Goal: Information Seeking & Learning: Learn about a topic

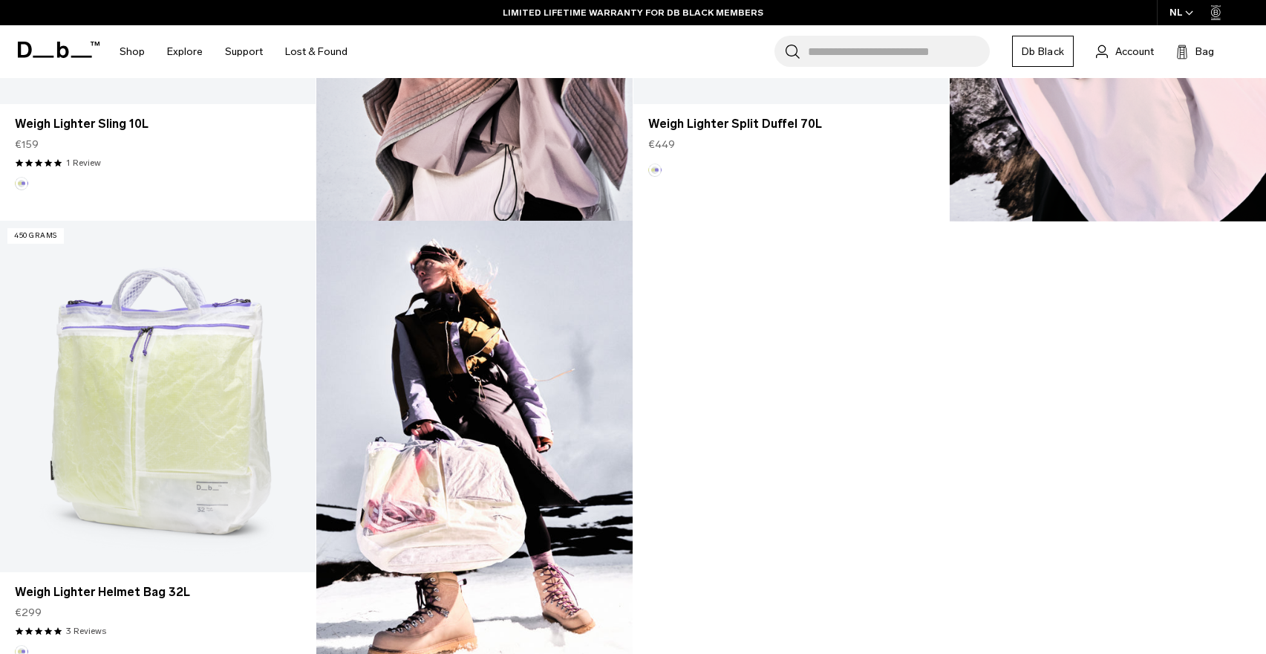
scroll to position [989, 0]
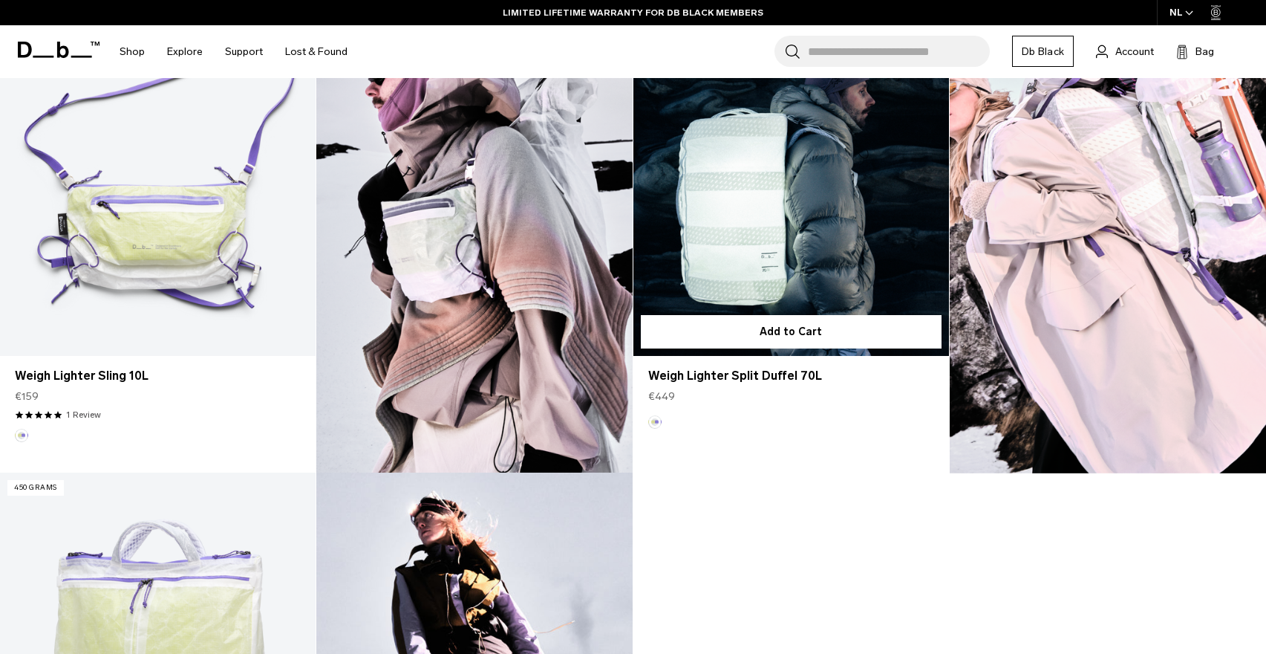
click at [726, 213] on link "Weigh Lighter Split Duffel 70L" at bounding box center [791, 180] width 316 height 351
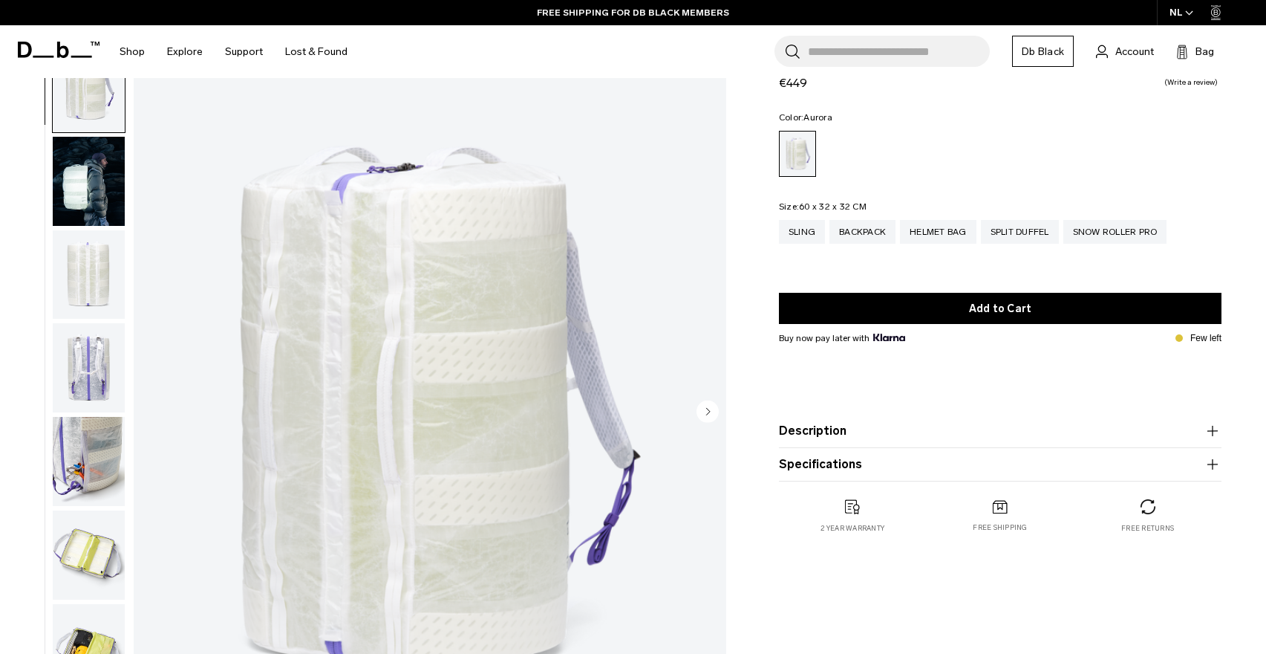
scroll to position [82, 0]
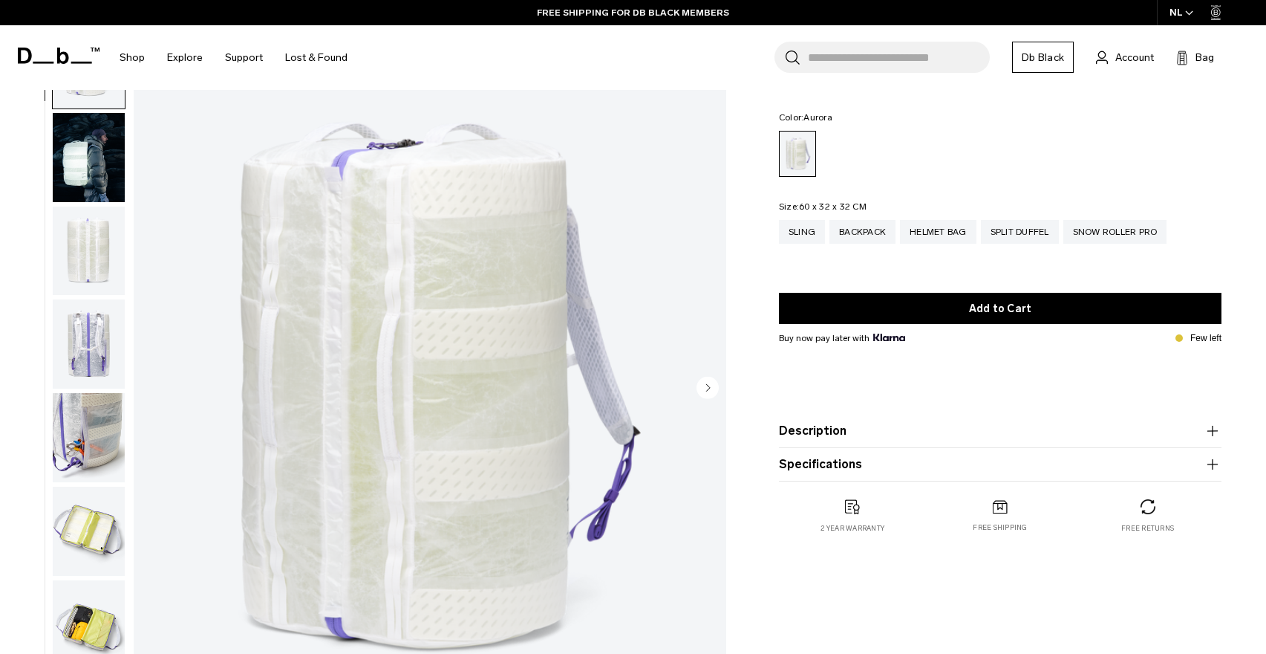
click at [862, 435] on button "Description" at bounding box center [1000, 431] width 443 height 18
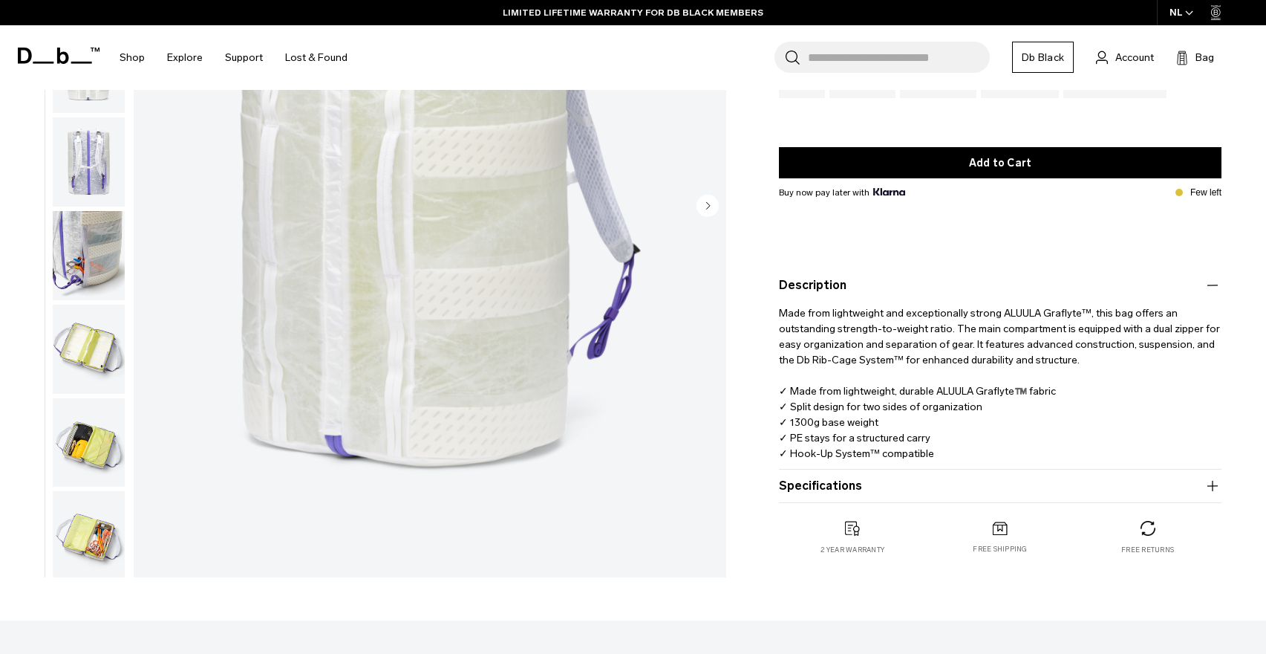
scroll to position [282, 0]
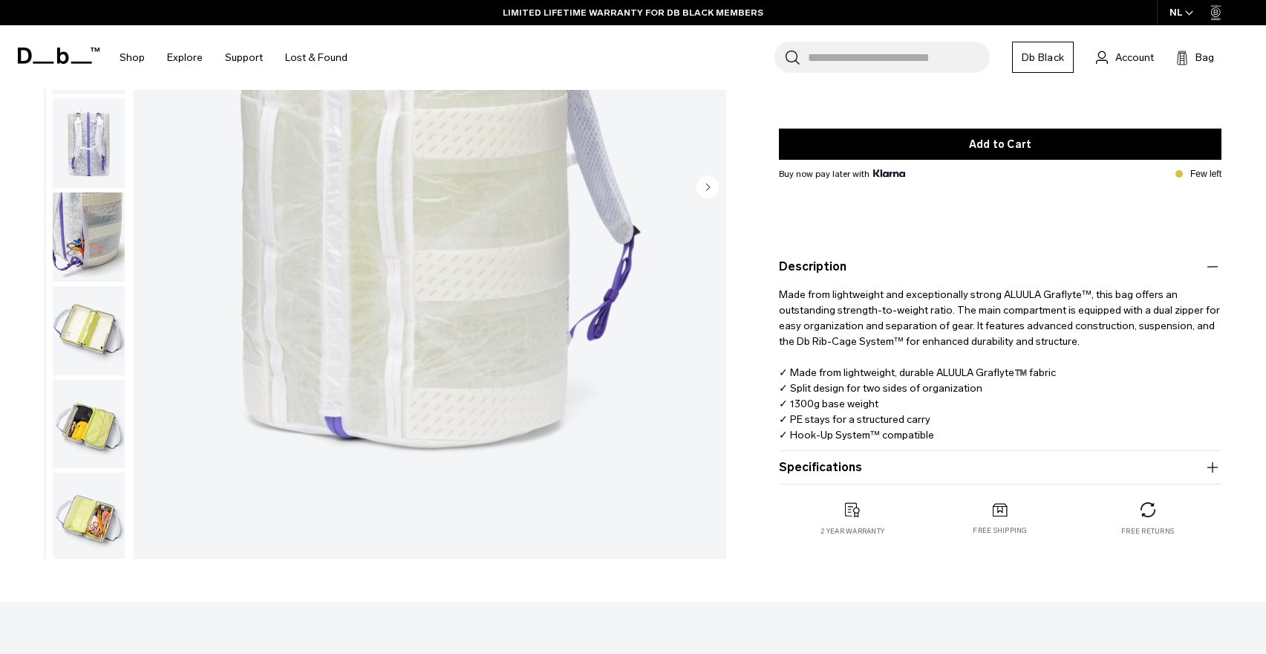
click at [854, 473] on button "Specifications" at bounding box center [1000, 467] width 443 height 18
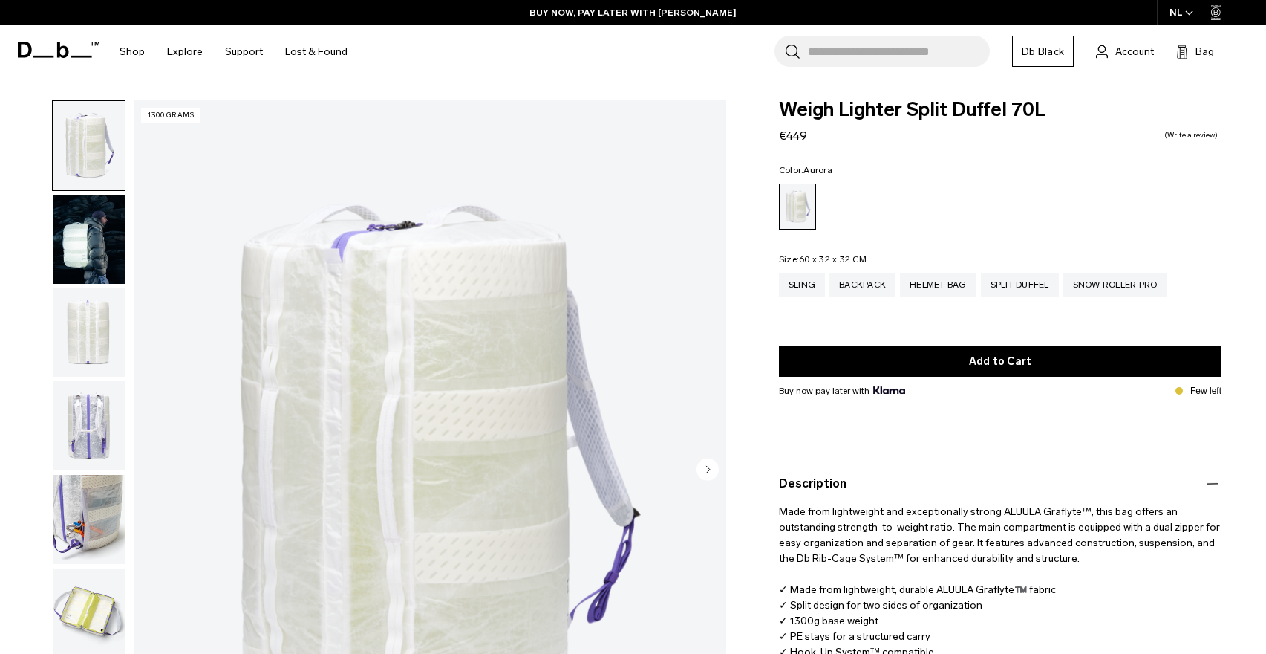
scroll to position [0, 0]
